Goal: Ask a question

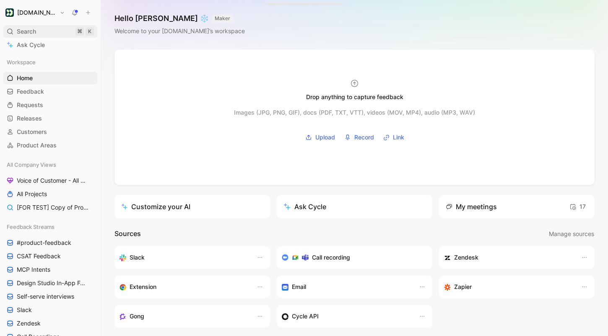
click at [49, 35] on div "Search ⌘ K" at bounding box center [50, 31] width 94 height 13
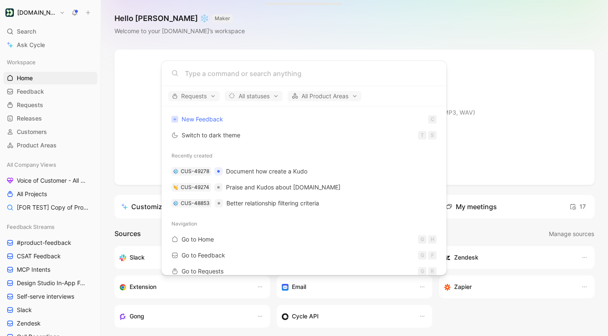
click at [108, 190] on body "[DOMAIN_NAME] Search ⌘ K Ask Cycle Workspace Home G then H Feedback G then F Re…" at bounding box center [304, 168] width 608 height 336
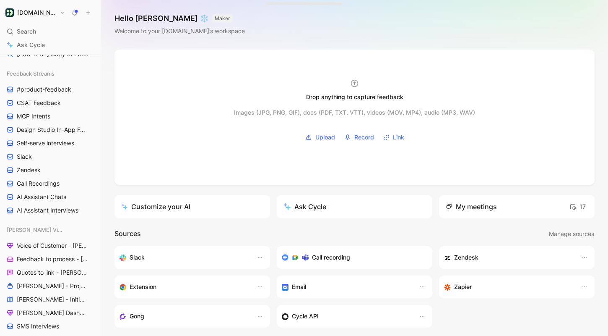
scroll to position [235, 0]
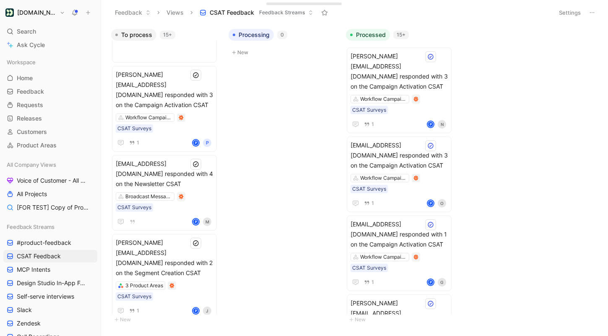
scroll to position [796, 0]
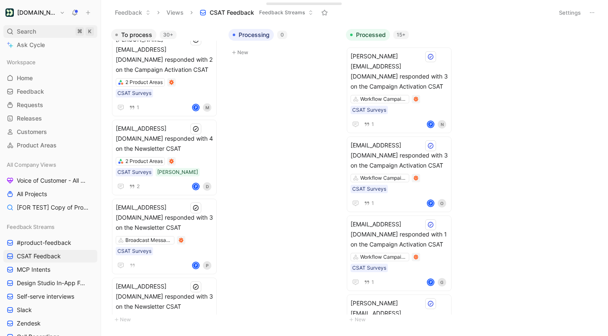
click at [63, 31] on div "Search ⌘ K" at bounding box center [50, 31] width 94 height 13
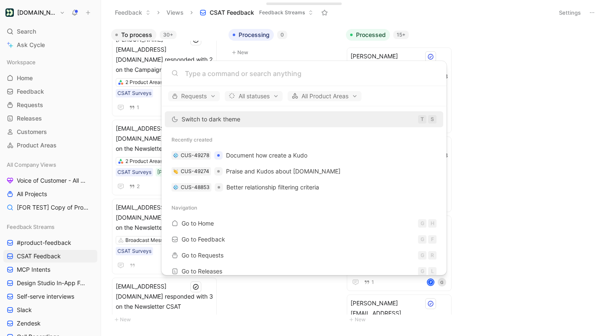
click at [64, 34] on body "[DOMAIN_NAME] Search ⌘ K Ask Cycle Workspace Home G then H Feedback G then F Re…" at bounding box center [304, 168] width 608 height 336
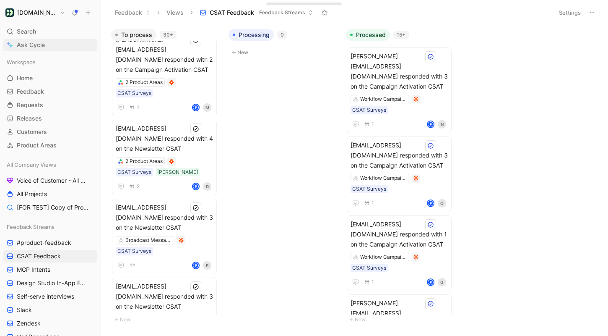
click at [62, 42] on link "Ask Cycle" at bounding box center [50, 45] width 94 height 13
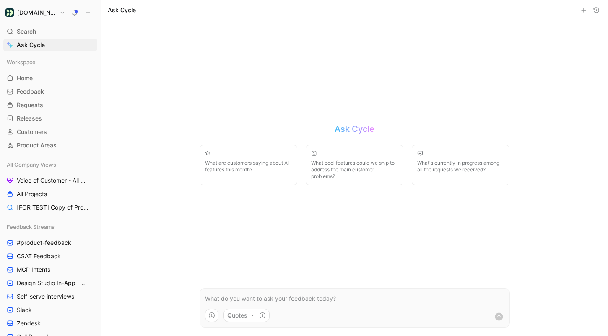
click at [266, 295] on p at bounding box center [354, 298] width 299 height 10
drag, startPoint x: 370, startPoint y: 301, endPoint x: 499, endPoint y: 301, distance: 129.2
click at [499, 301] on p "What feedback has been added in the last 7 days around what users like to see a…" at bounding box center [354, 298] width 299 height 10
click at [500, 318] on use "submit" at bounding box center [499, 316] width 8 height 8
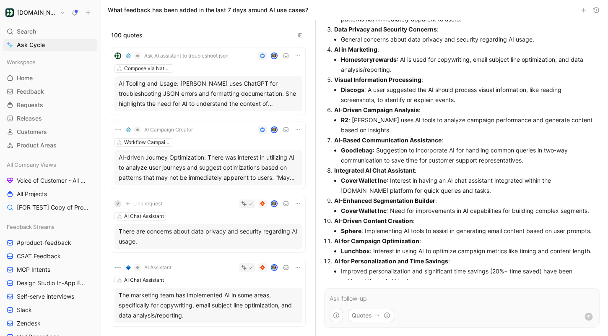
scroll to position [264, 0]
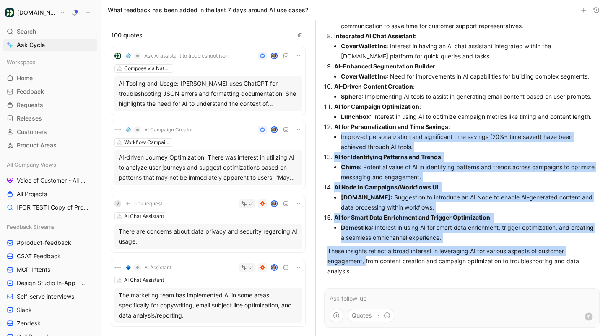
drag, startPoint x: 367, startPoint y: 266, endPoint x: 336, endPoint y: 140, distance: 129.4
click at [336, 140] on div "Recent feedback on AI use cases in the last 7 days includes: AI Tooling and Usa…" at bounding box center [462, 41] width 269 height 470
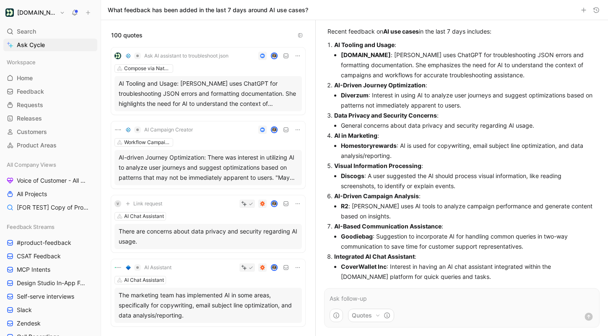
scroll to position [0, 0]
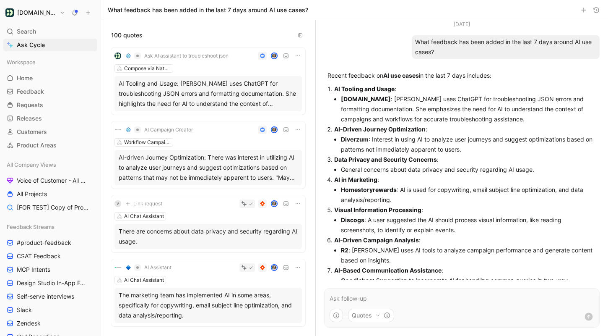
click at [385, 151] on li "Diverzum : Interest in using AI to analyze user journeys and suggest optimizati…" at bounding box center [468, 144] width 255 height 20
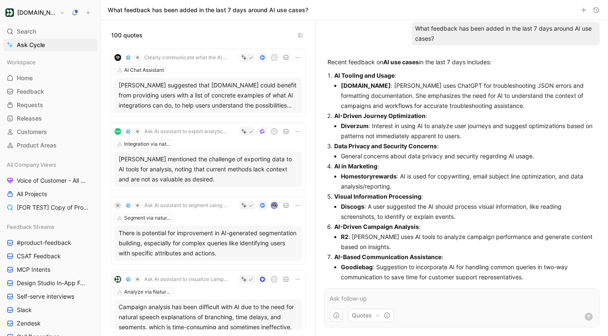
scroll to position [906, 0]
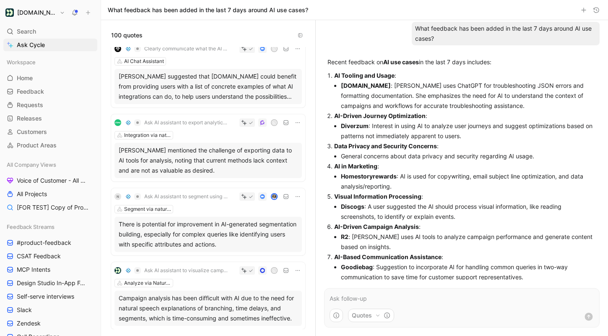
click at [210, 136] on div "Integration via natural language" at bounding box center [208, 135] width 187 height 8
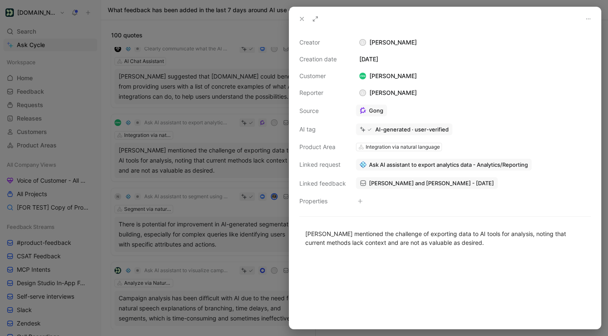
click at [210, 136] on div at bounding box center [304, 168] width 608 height 336
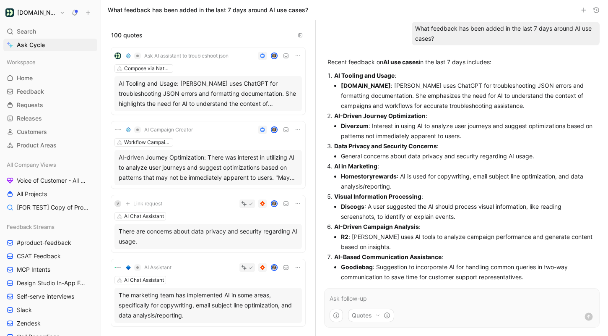
click at [212, 66] on div "Compose via Natural Language" at bounding box center [208, 68] width 187 height 8
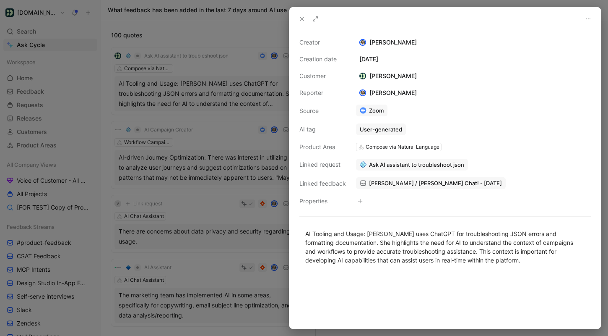
click at [228, 79] on div at bounding box center [304, 168] width 608 height 336
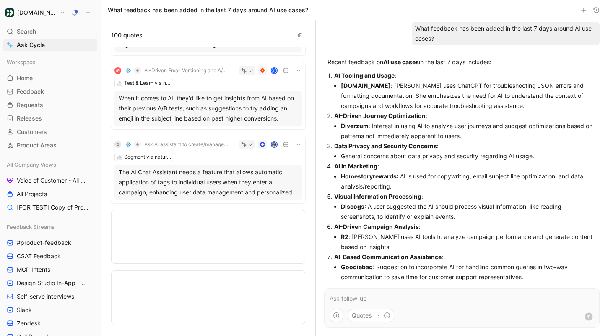
scroll to position [1228, 0]
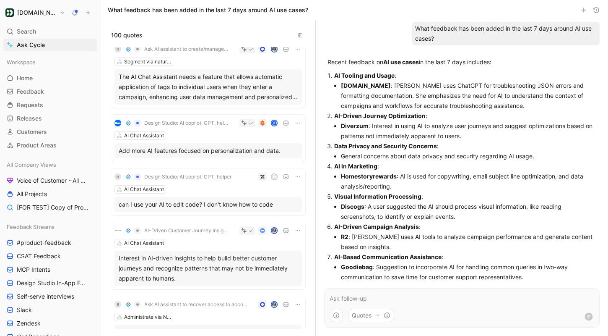
click at [339, 313] on icon "button" at bounding box center [336, 315] width 7 height 7
click at [502, 165] on html "[DOMAIN_NAME] Search ⌘ K Ask Cycle Workspace Home G then H Feedback G then F Re…" at bounding box center [304, 168] width 608 height 336
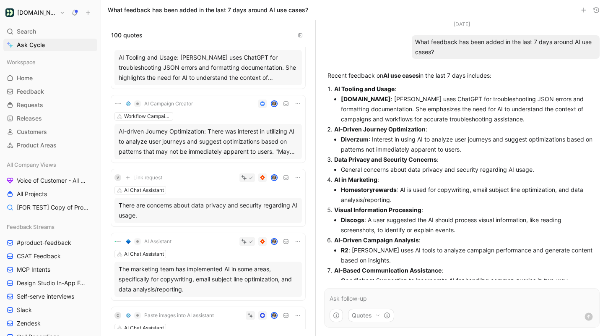
scroll to position [0, 0]
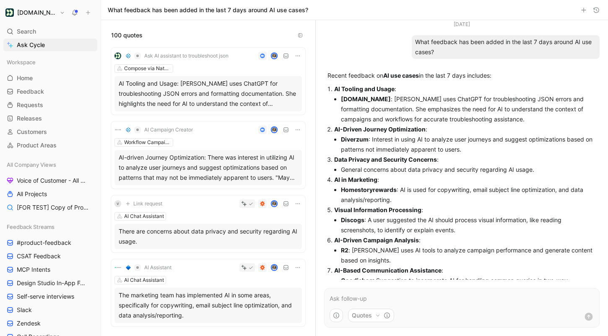
click at [340, 313] on button "button" at bounding box center [336, 314] width 13 height 13
